Goal: Transaction & Acquisition: Purchase product/service

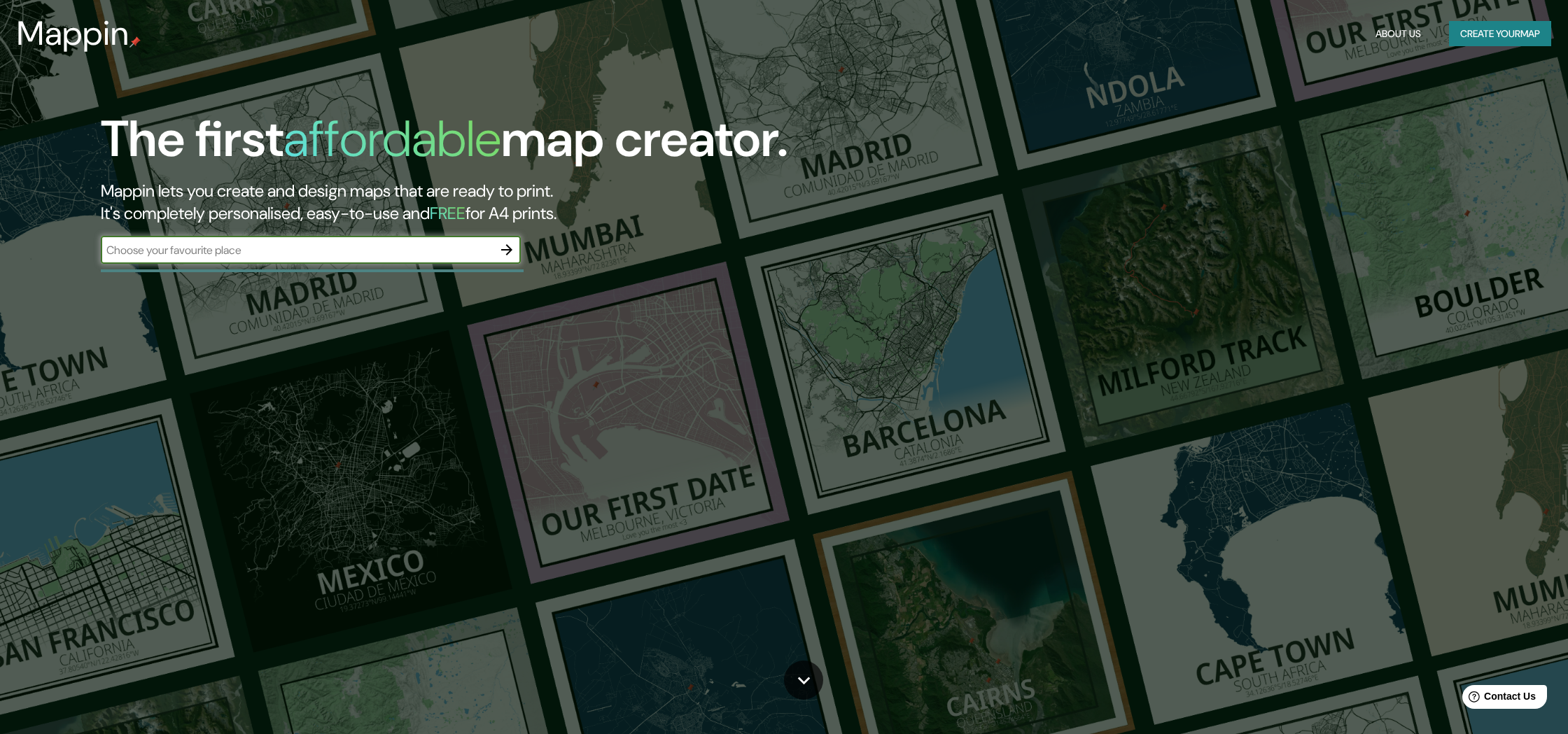
click at [233, 245] on input "text" at bounding box center [296, 250] width 392 height 16
click at [507, 252] on icon "button" at bounding box center [507, 250] width 11 height 11
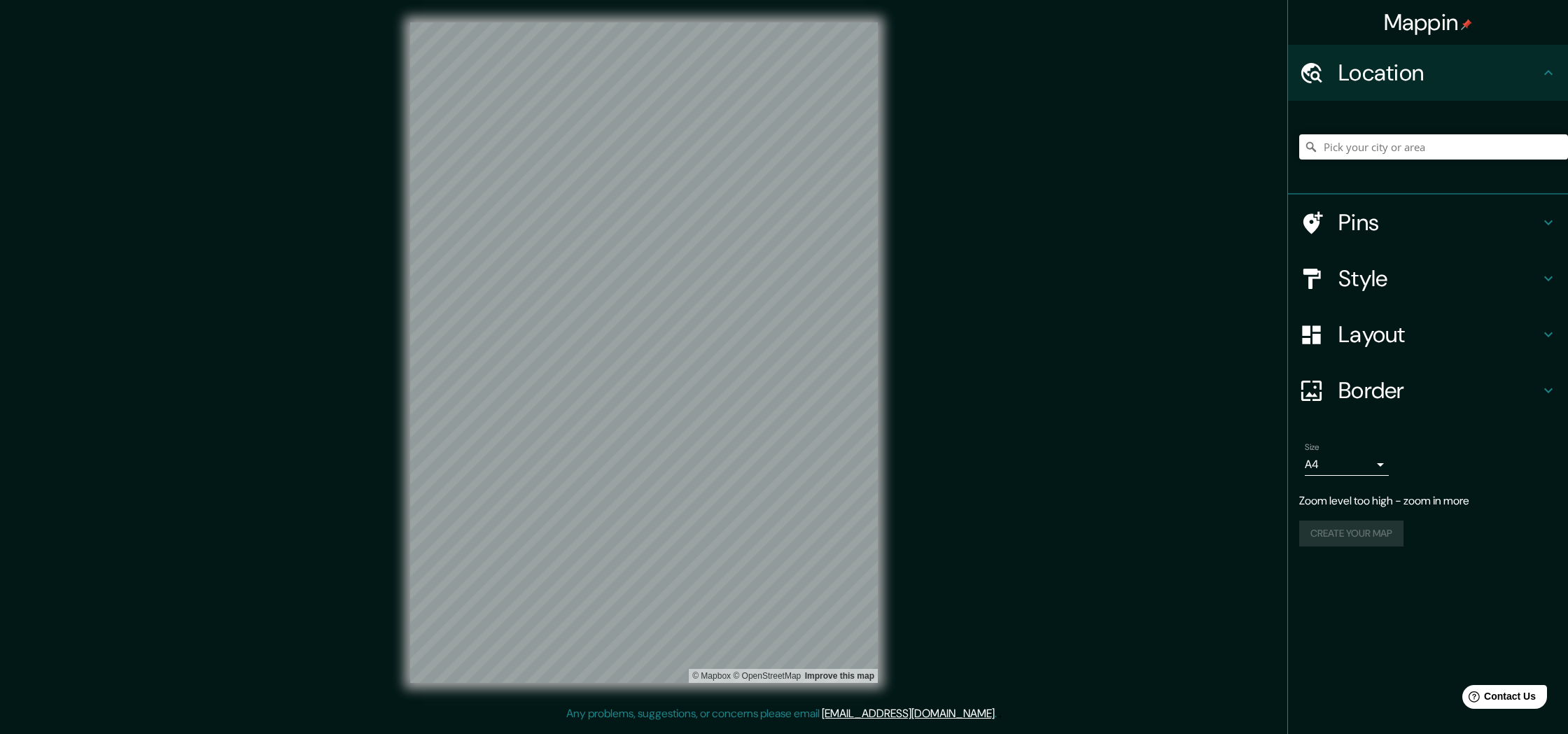
click at [891, 256] on div "© Mapbox © OpenStreetMap Improve this map" at bounding box center [643, 353] width 512 height 705
click at [888, 394] on div "© Mapbox © OpenStreetMap Improve this map" at bounding box center [643, 353] width 512 height 705
click at [679, 379] on div "© Mapbox © OpenStreetMap Improve this map" at bounding box center [643, 353] width 512 height 705
drag, startPoint x: 410, startPoint y: 306, endPoint x: 974, endPoint y: 423, distance: 576.0
click at [974, 423] on div "Mappin Location Pins Style Layout Border Choose a border. Hint : you can make l…" at bounding box center [784, 364] width 1568 height 728
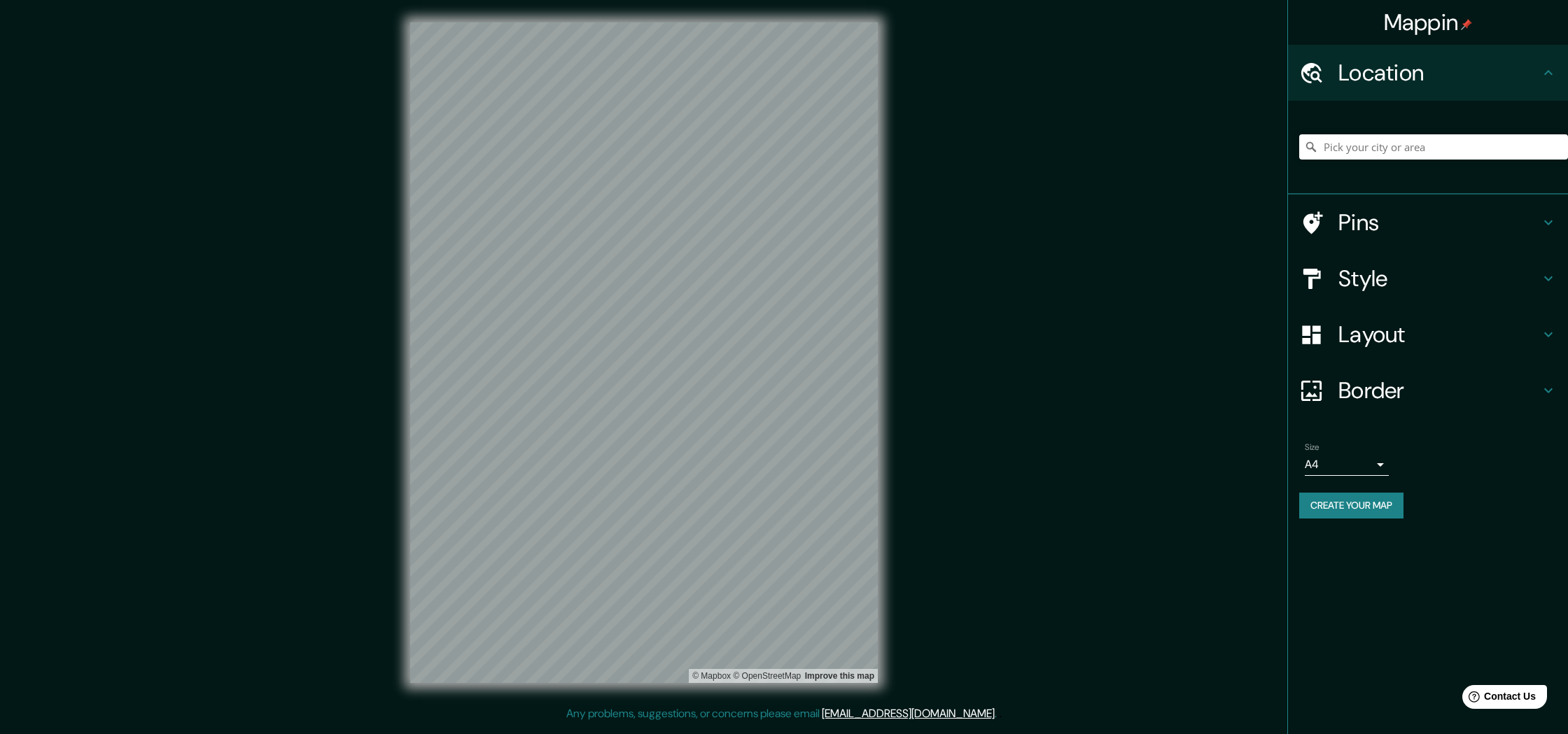
click at [1551, 274] on icon at bounding box center [1548, 279] width 17 height 17
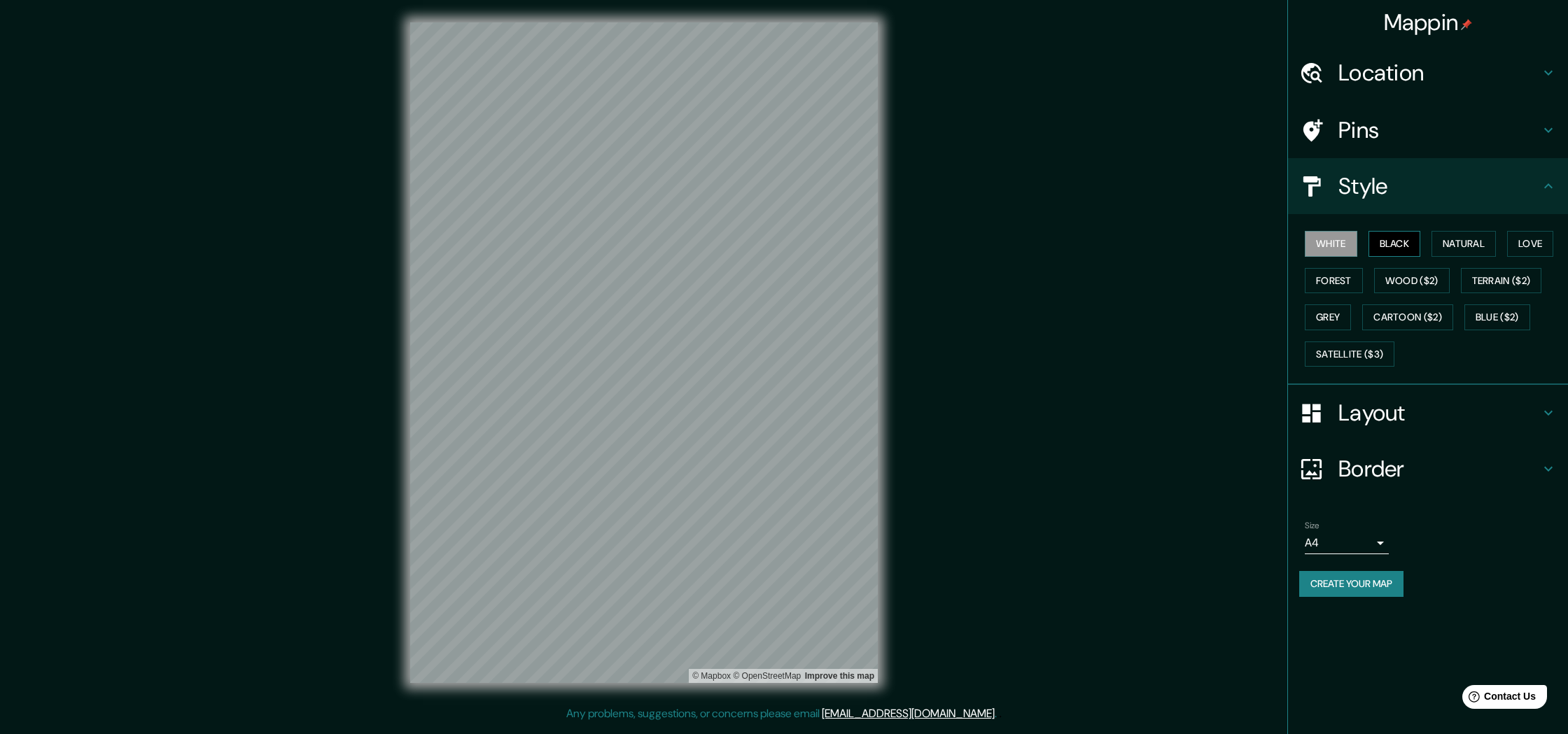
click at [1385, 240] on button "Black" at bounding box center [1394, 244] width 53 height 26
click at [1385, 240] on button "Black" at bounding box center [1394, 244] width 53 height 26
click at [1342, 236] on button "White" at bounding box center [1331, 244] width 53 height 26
